Goal: Task Accomplishment & Management: Use online tool/utility

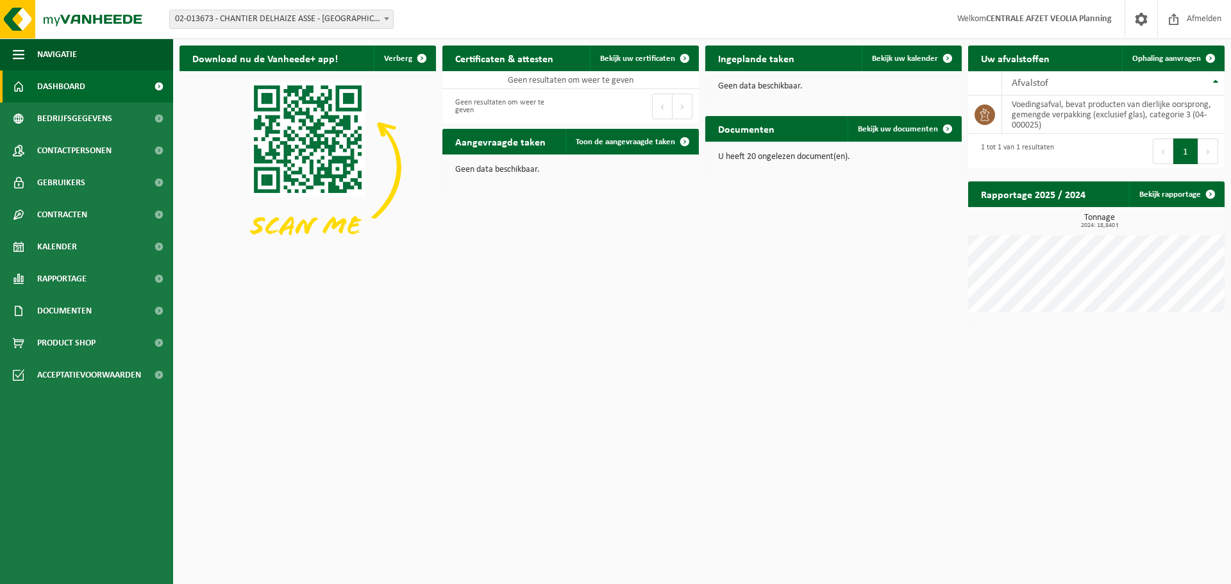
click at [348, 19] on span "02-013673 - CHANTIER DELHAIZE ASSE - [GEOGRAPHIC_DATA] - [GEOGRAPHIC_DATA]" at bounding box center [281, 19] width 223 height 18
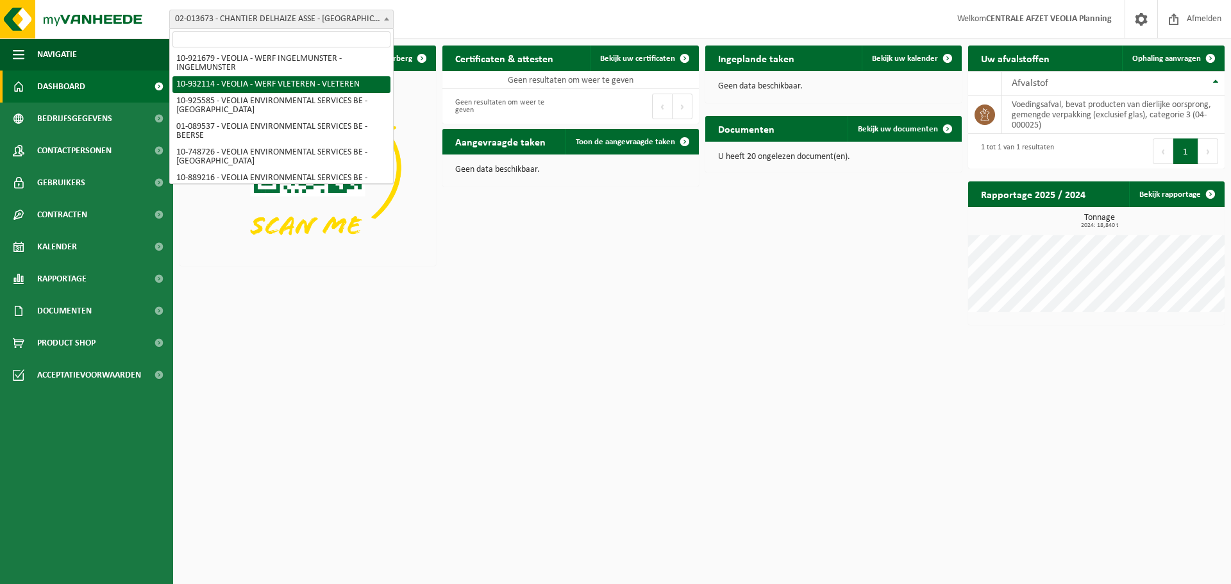
scroll to position [414, 0]
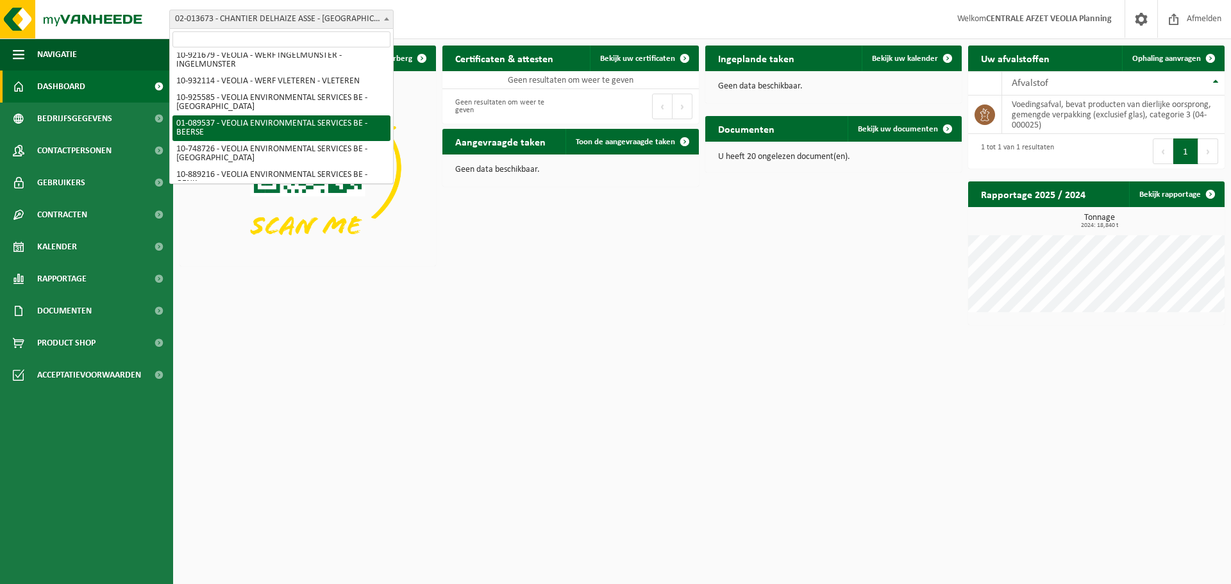
select select "732"
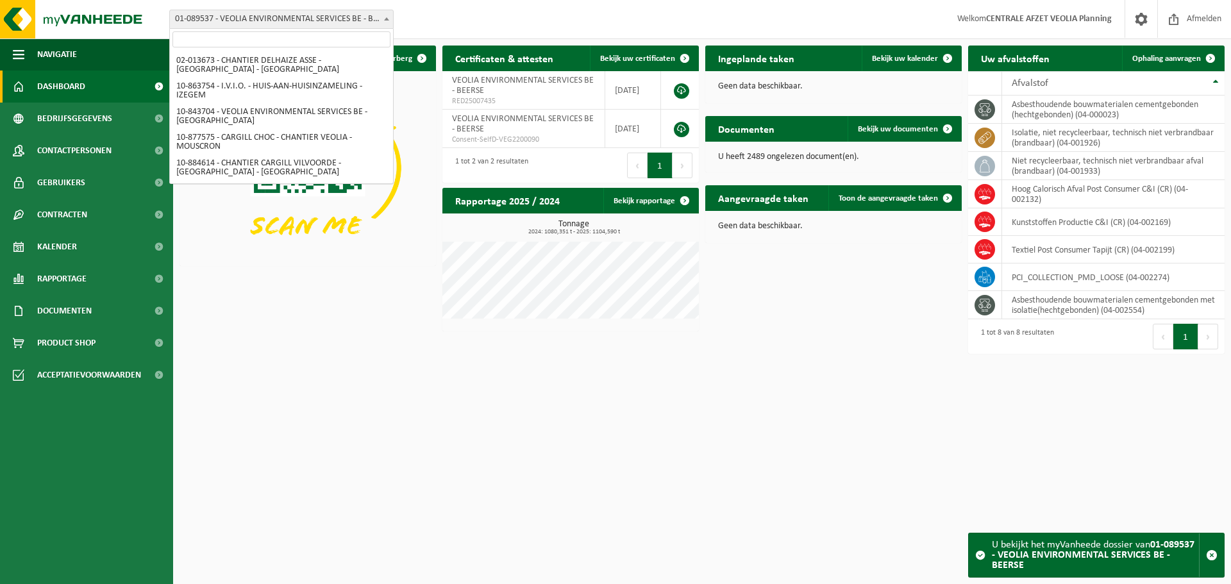
click at [374, 28] on span "01-089537 - VEOLIA ENVIRONMENTAL SERVICES BE - BEERSE" at bounding box center [281, 19] width 223 height 18
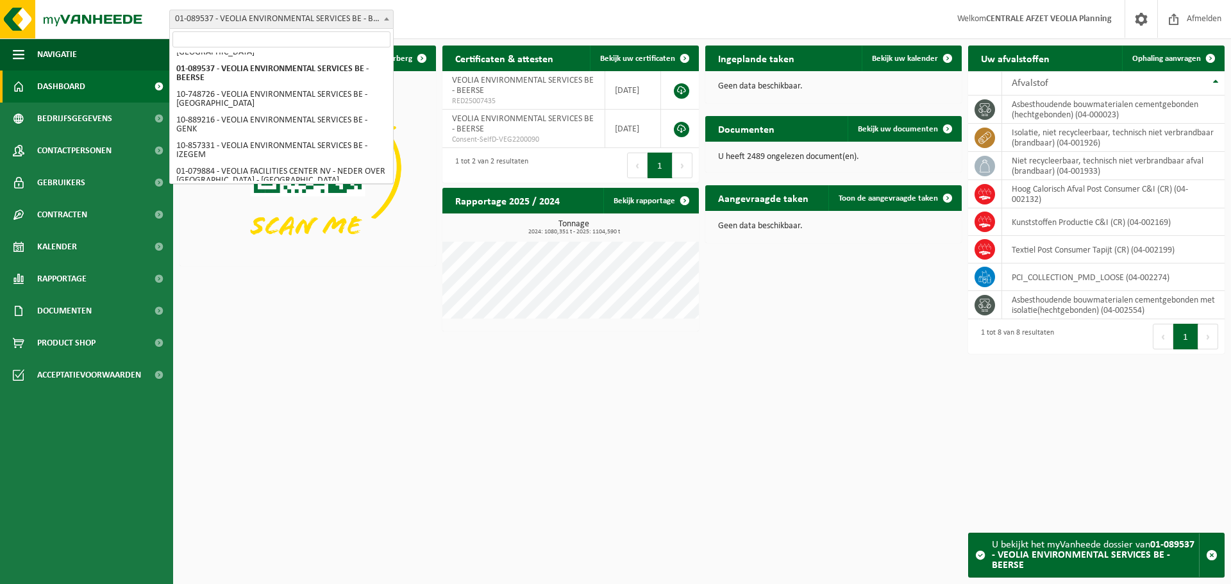
scroll to position [358, 0]
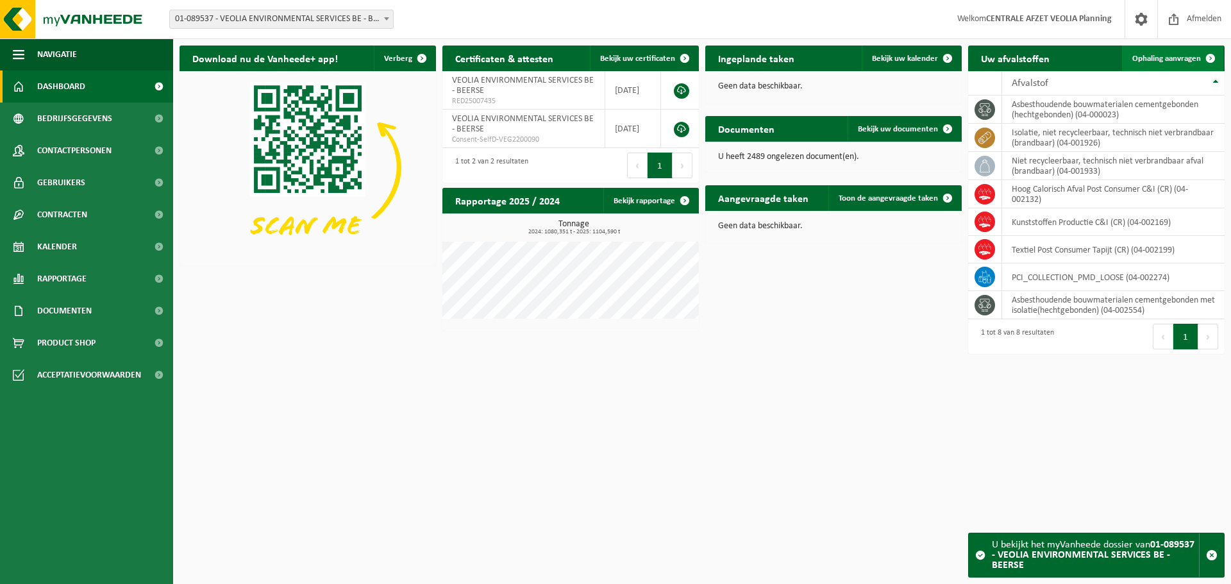
click at [1194, 63] on link "Ophaling aanvragen" at bounding box center [1172, 59] width 101 height 26
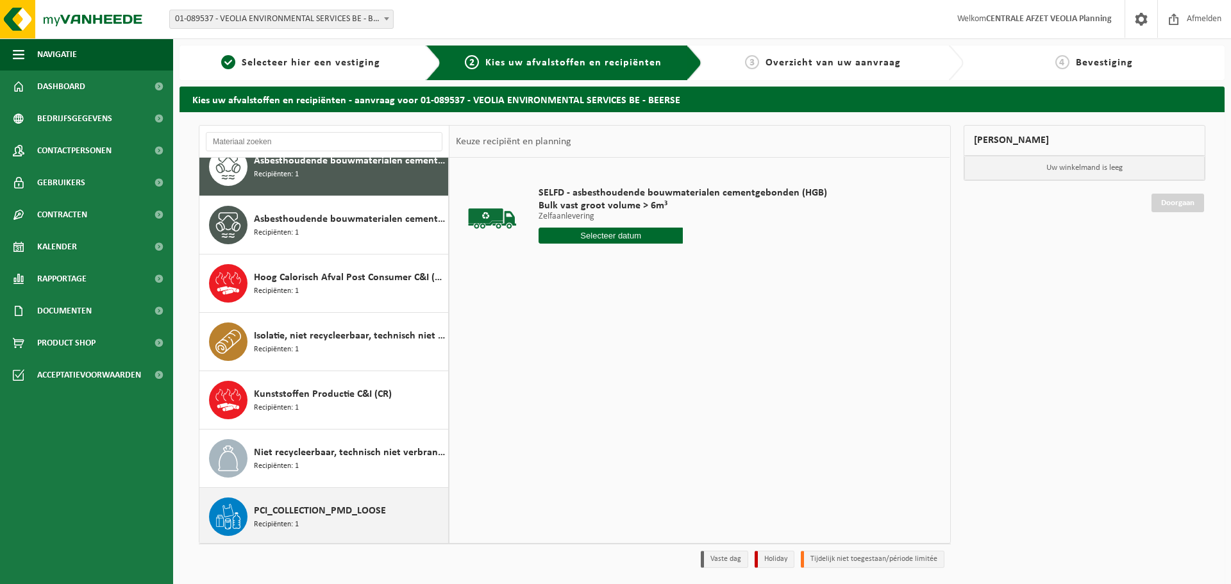
click at [336, 504] on span "PCI_COLLECTION_PMD_LOOSE" at bounding box center [320, 510] width 132 height 15
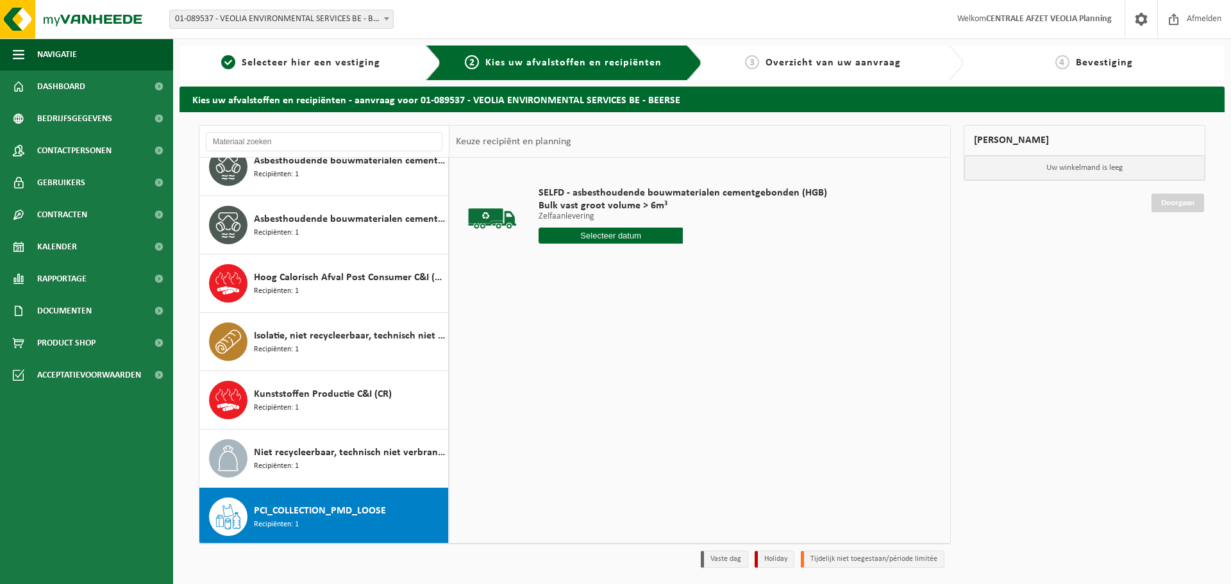
scroll to position [81, 0]
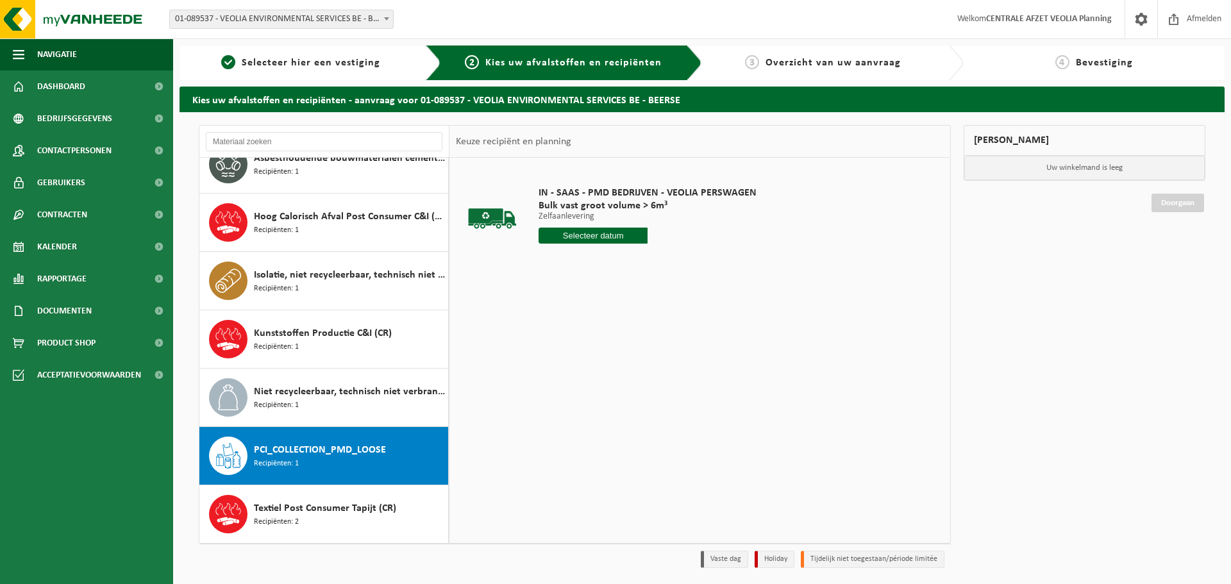
click at [592, 242] on input "text" at bounding box center [593, 236] width 109 height 16
click at [615, 234] on input "text" at bounding box center [593, 236] width 109 height 16
click at [572, 242] on input "text" at bounding box center [593, 236] width 109 height 16
click at [587, 233] on input "text" at bounding box center [593, 236] width 109 height 16
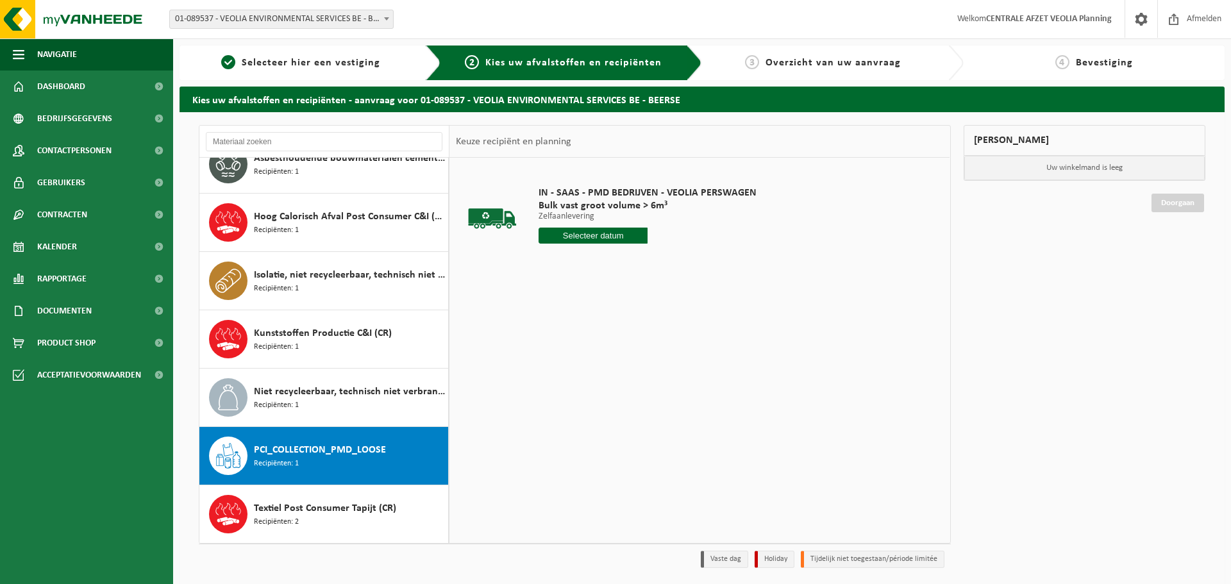
click at [587, 233] on input "text" at bounding box center [593, 236] width 109 height 16
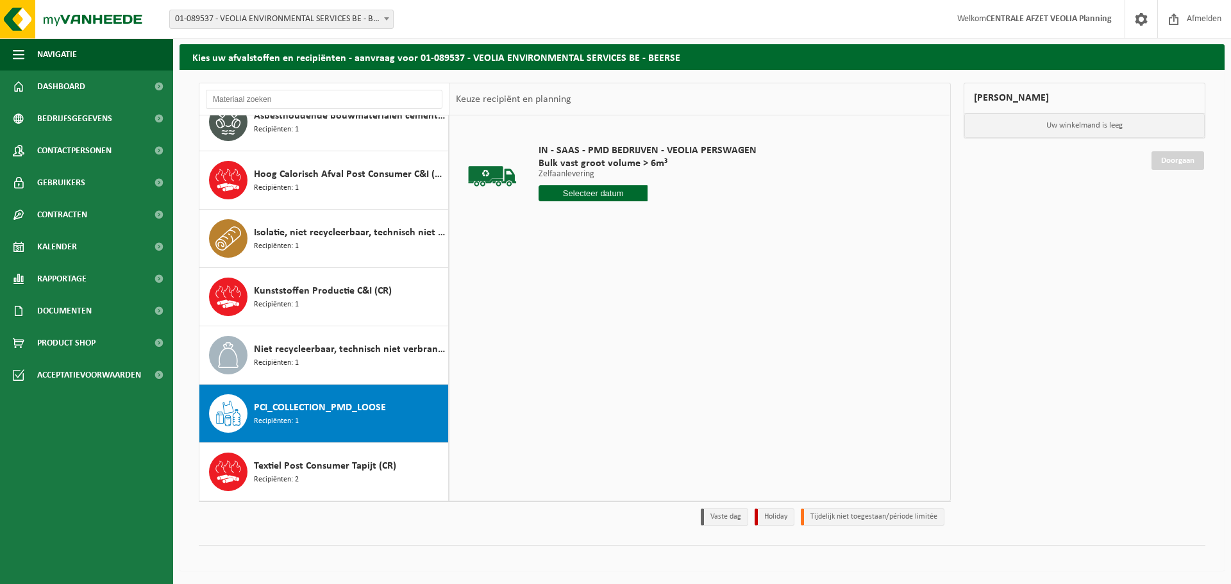
scroll to position [0, 0]
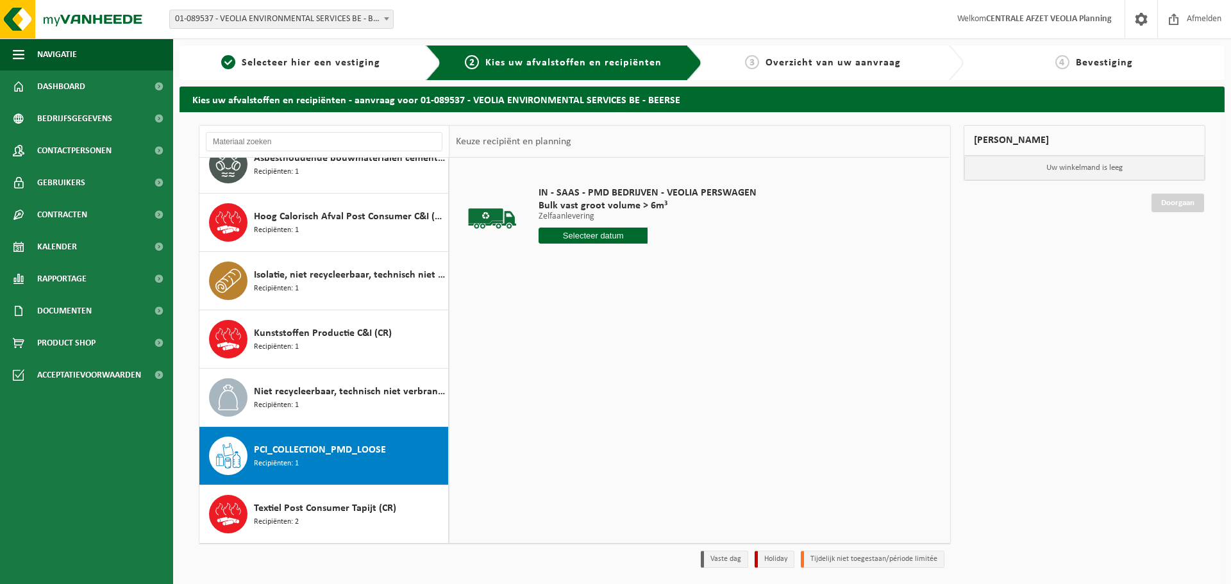
click at [594, 237] on input "text" at bounding box center [593, 236] width 109 height 16
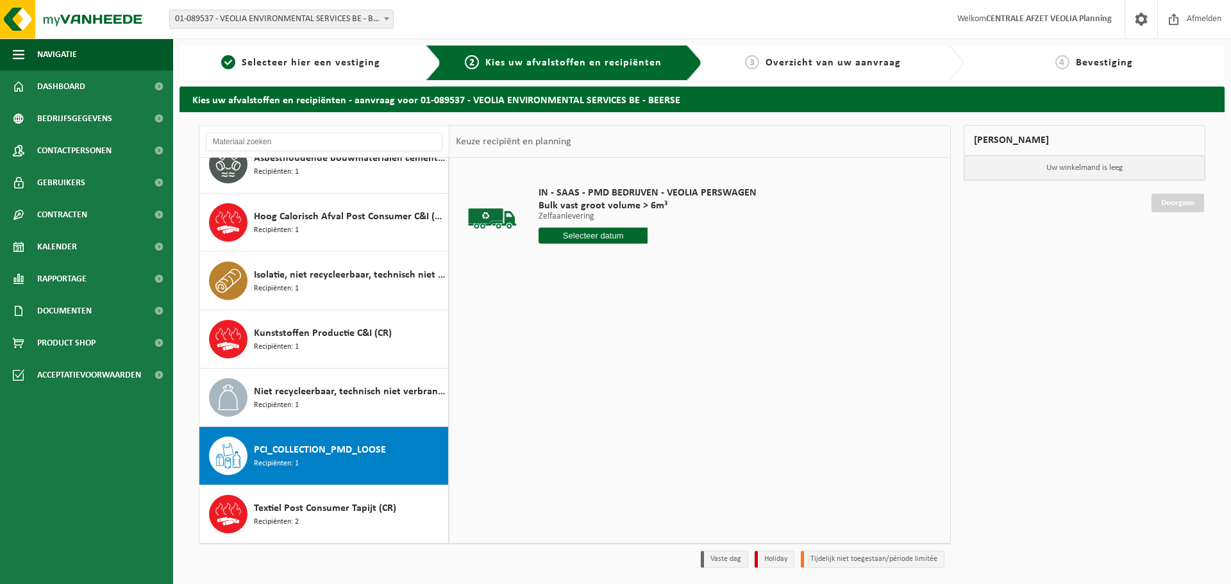
click at [594, 237] on input "text" at bounding box center [593, 236] width 109 height 16
click at [364, 449] on span "PCI_COLLECTION_PMD_LOOSE" at bounding box center [320, 449] width 132 height 15
click at [588, 237] on input "text" at bounding box center [593, 236] width 109 height 16
click at [551, 390] on div "25" at bounding box center [550, 390] width 22 height 21
type input "Van 2025-08-25"
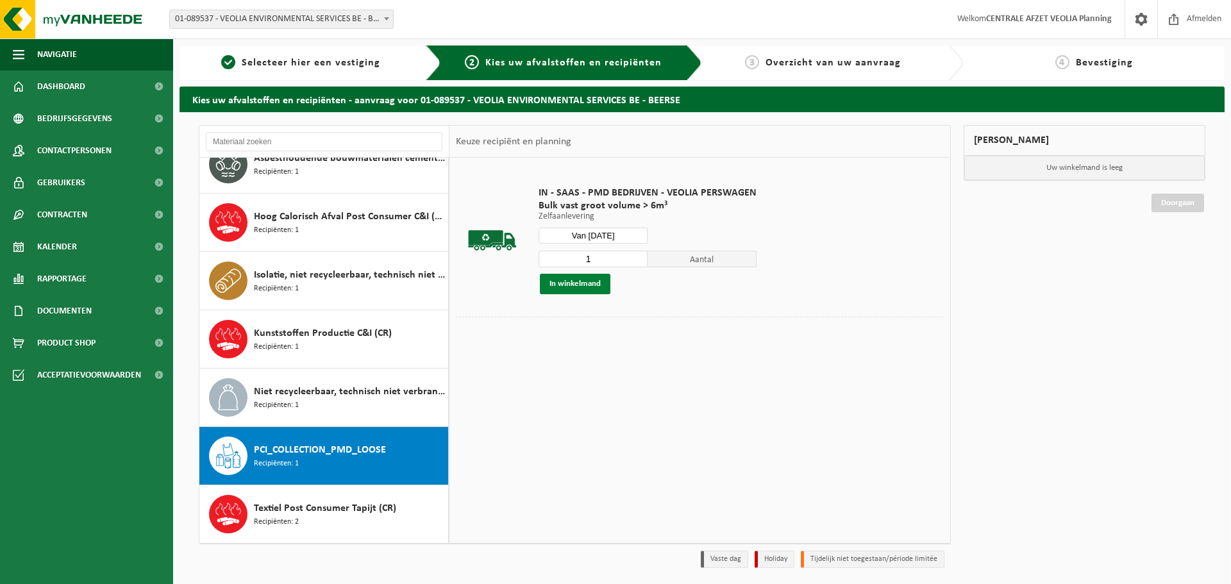
click at [576, 281] on button "In winkelmand" at bounding box center [575, 284] width 71 height 21
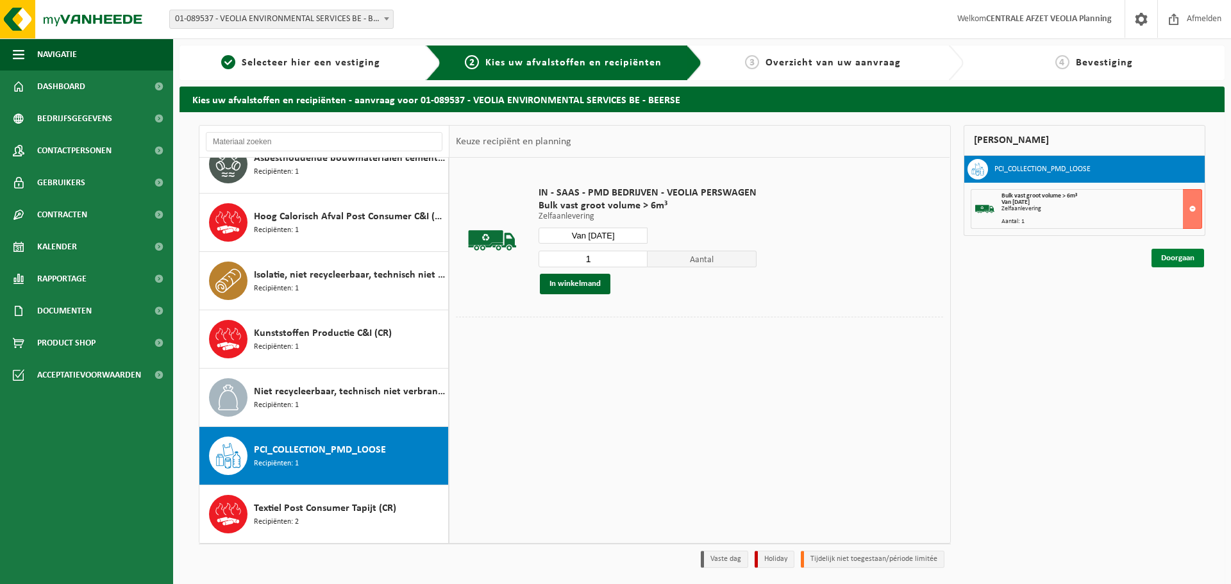
click at [1167, 260] on link "Doorgaan" at bounding box center [1177, 258] width 53 height 19
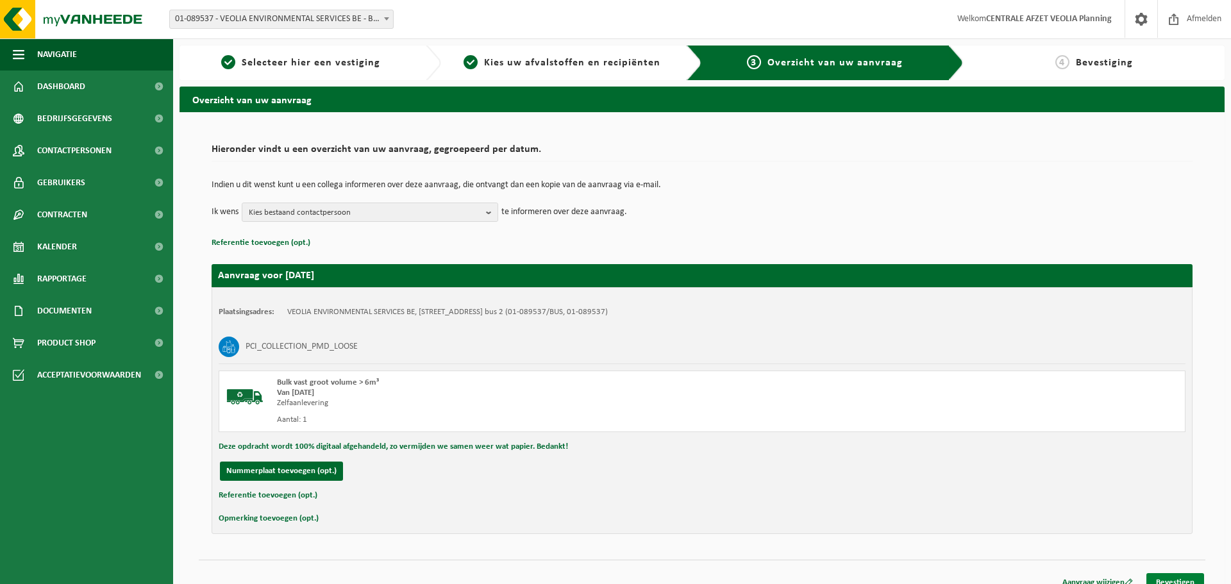
click at [1190, 576] on link "Bevestigen" at bounding box center [1175, 582] width 58 height 19
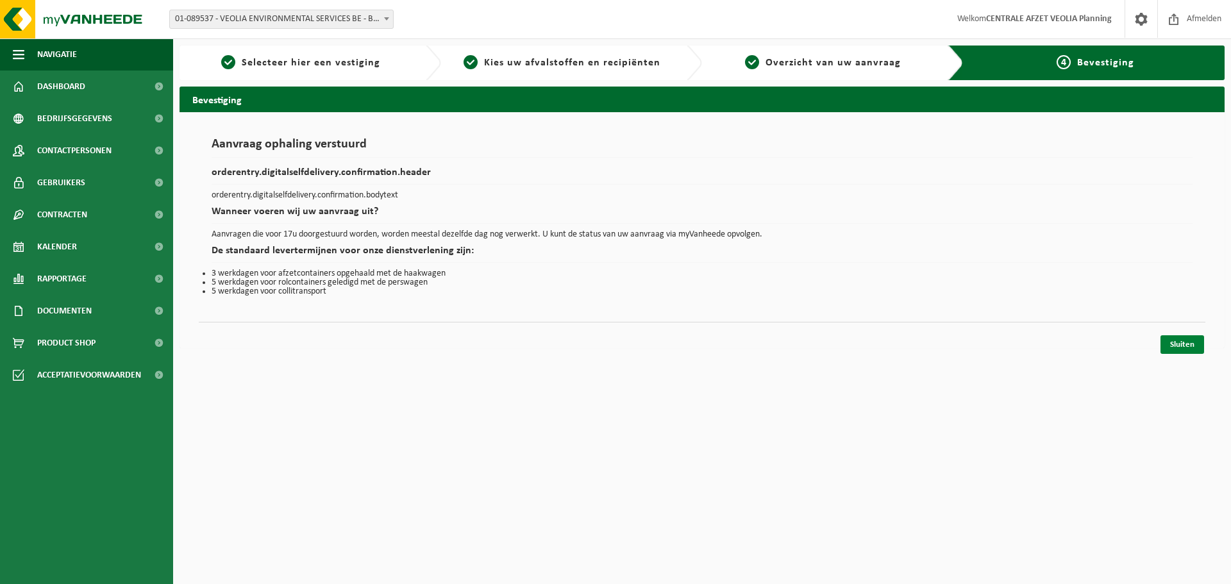
click at [1180, 343] on link "Sluiten" at bounding box center [1182, 344] width 44 height 19
